Goal: Task Accomplishment & Management: Use online tool/utility

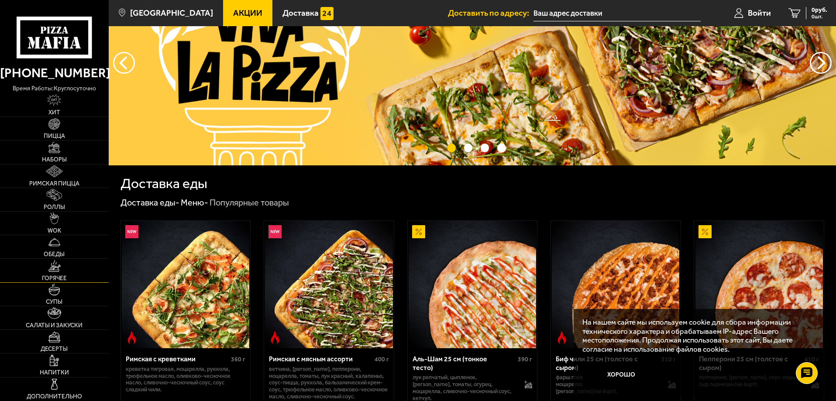
scroll to position [87, 0]
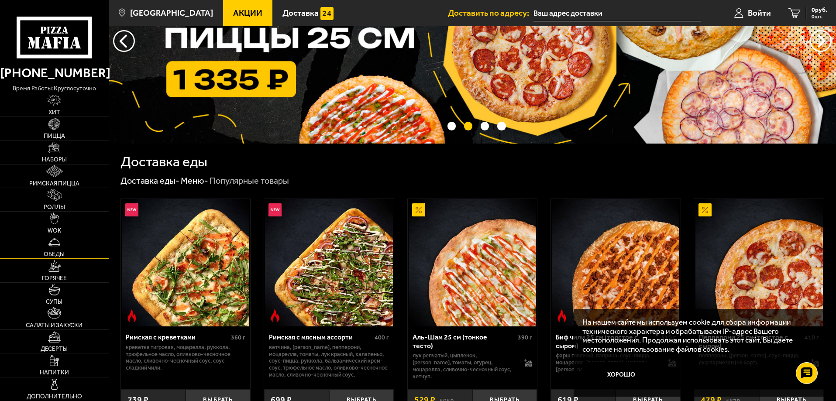
click at [53, 242] on img at bounding box center [54, 243] width 12 height 12
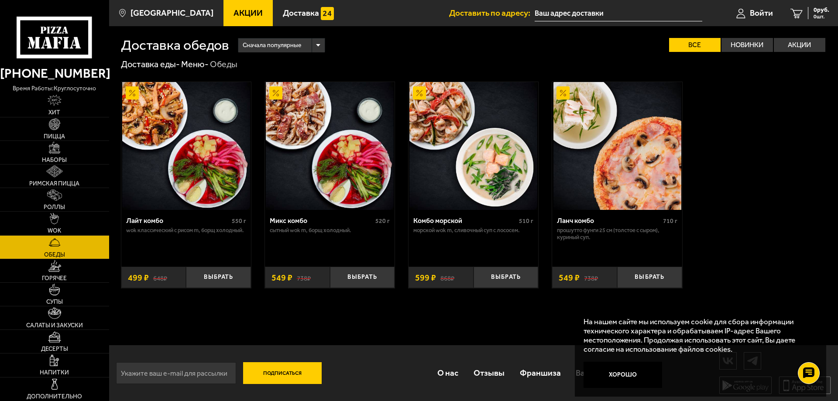
click at [611, 13] on input "text" at bounding box center [619, 13] width 168 height 16
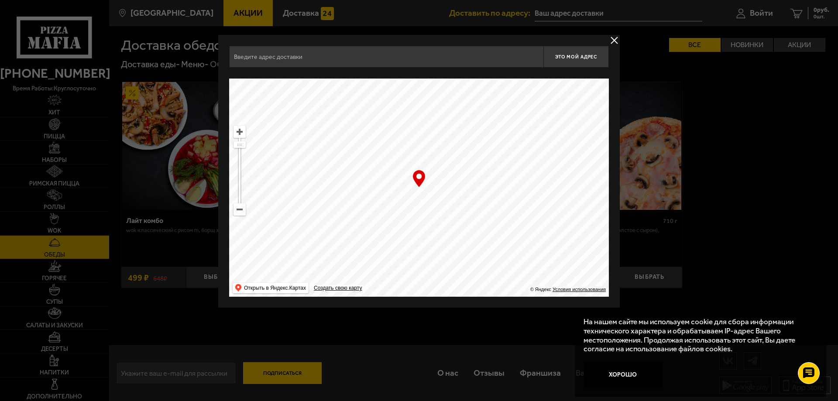
drag, startPoint x: 428, startPoint y: 197, endPoint x: 473, endPoint y: 147, distance: 66.8
click at [477, 119] on ymaps at bounding box center [419, 188] width 380 height 218
drag, startPoint x: 405, startPoint y: 246, endPoint x: 452, endPoint y: 107, distance: 146.3
click at [451, 109] on ymaps at bounding box center [419, 188] width 380 height 218
drag, startPoint x: 391, startPoint y: 260, endPoint x: 446, endPoint y: 119, distance: 151.3
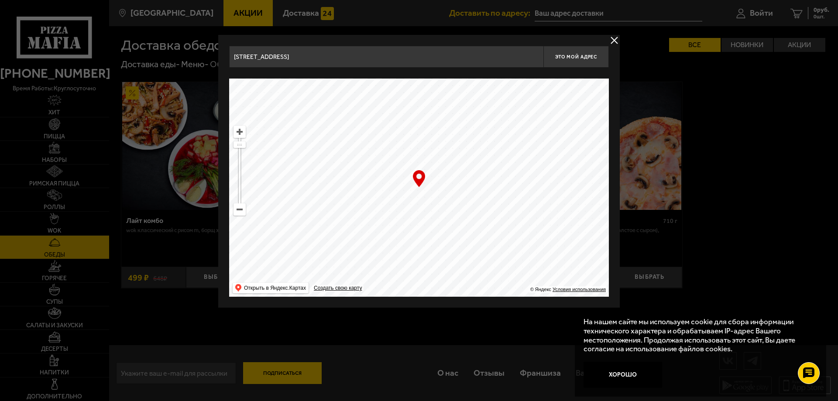
click at [442, 126] on ymaps at bounding box center [419, 188] width 380 height 218
click at [458, 85] on ymaps at bounding box center [419, 188] width 380 height 218
drag, startPoint x: 416, startPoint y: 268, endPoint x: 391, endPoint y: 155, distance: 115.3
click at [393, 159] on ymaps at bounding box center [419, 188] width 380 height 218
drag, startPoint x: 429, startPoint y: 242, endPoint x: 501, endPoint y: 141, distance: 123.5
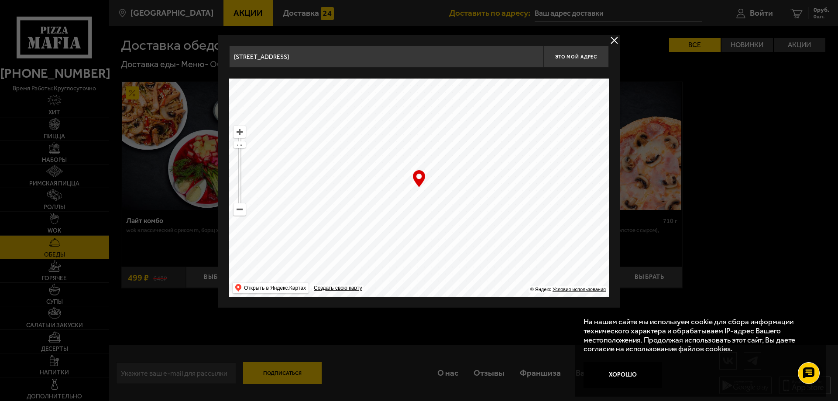
click at [498, 144] on ymaps at bounding box center [419, 188] width 380 height 218
drag, startPoint x: 462, startPoint y: 241, endPoint x: 442, endPoint y: 161, distance: 83.0
click at [444, 168] on ymaps at bounding box center [419, 188] width 380 height 218
drag, startPoint x: 465, startPoint y: 278, endPoint x: 381, endPoint y: 203, distance: 112.2
click at [381, 203] on ymaps at bounding box center [419, 188] width 380 height 218
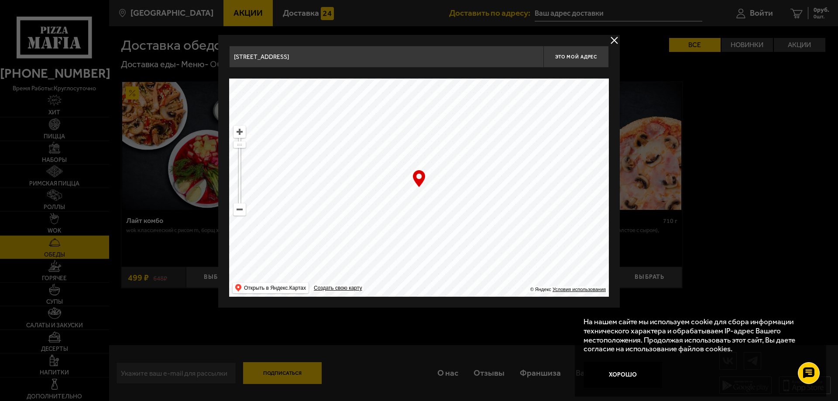
drag, startPoint x: 476, startPoint y: 252, endPoint x: 467, endPoint y: 167, distance: 85.1
click at [467, 170] on ymaps at bounding box center [419, 188] width 380 height 218
click at [518, 132] on ymaps at bounding box center [419, 188] width 380 height 218
click at [243, 214] on ymaps at bounding box center [239, 209] width 11 height 11
click at [242, 214] on ymaps at bounding box center [239, 209] width 11 height 11
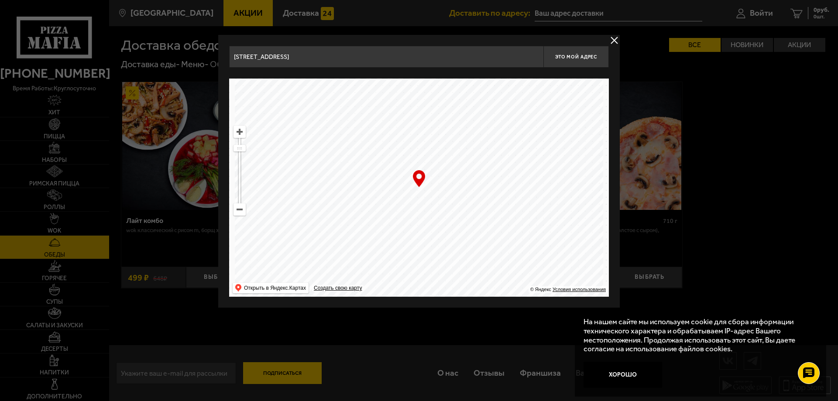
click at [242, 214] on ymaps at bounding box center [239, 209] width 11 height 11
drag, startPoint x: 384, startPoint y: 246, endPoint x: 397, endPoint y: 117, distance: 130.2
click at [397, 118] on ymaps at bounding box center [419, 188] width 380 height 218
drag, startPoint x: 428, startPoint y: 261, endPoint x: 541, endPoint y: 198, distance: 129.2
click at [538, 198] on ymaps at bounding box center [419, 188] width 380 height 218
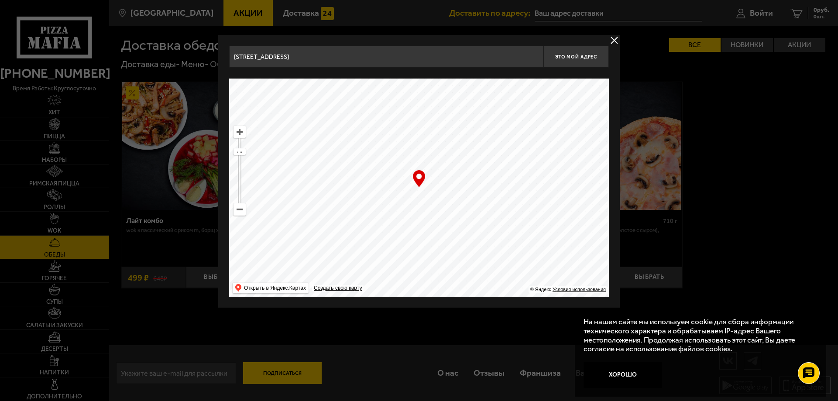
drag, startPoint x: 352, startPoint y: 207, endPoint x: 406, endPoint y: 231, distance: 58.6
click at [406, 231] on ymaps at bounding box center [419, 188] width 380 height 218
type input "[STREET_ADDRESS]"
click at [563, 56] on span "Это мой адрес" at bounding box center [576, 57] width 42 height 6
type input "[STREET_ADDRESS]"
